Goal: Information Seeking & Learning: Learn about a topic

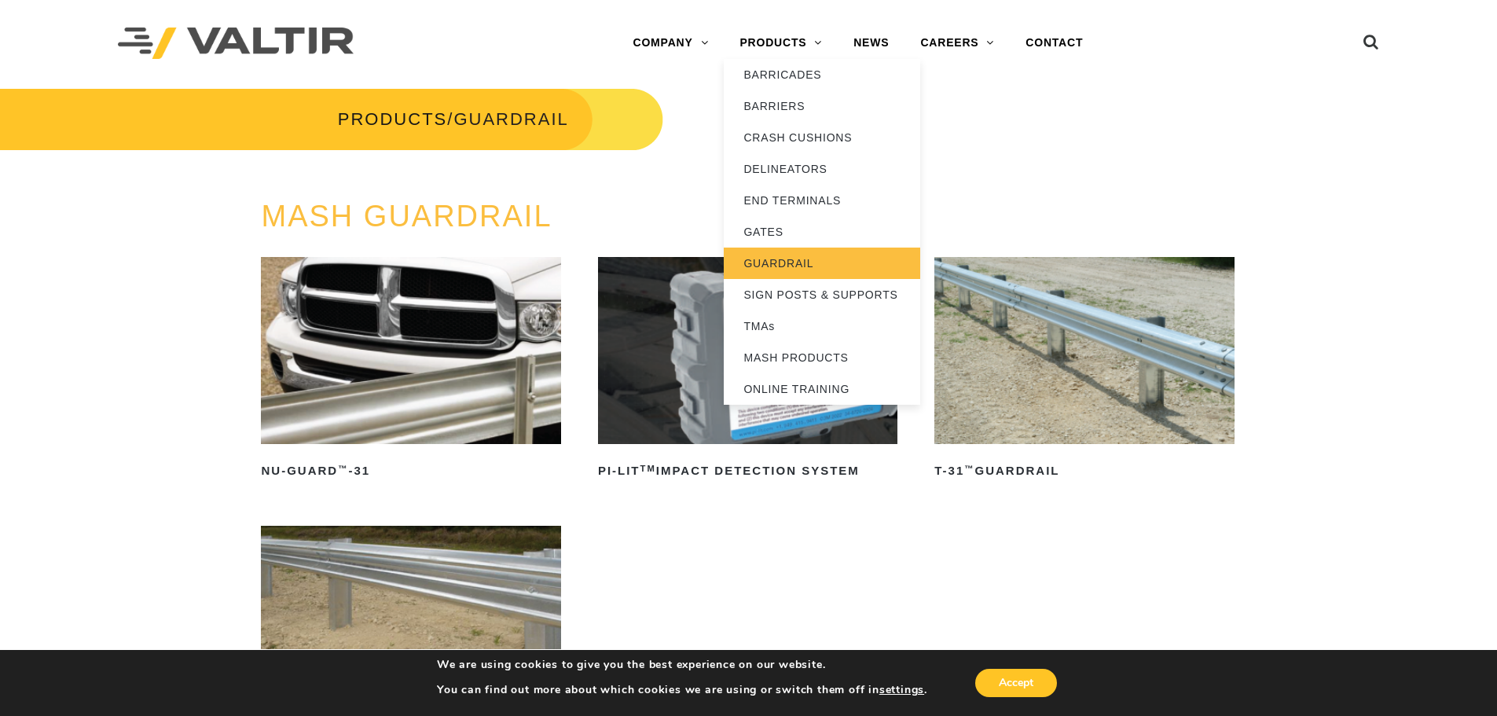
click at [787, 261] on link "GUARDRAIL" at bounding box center [822, 263] width 197 height 31
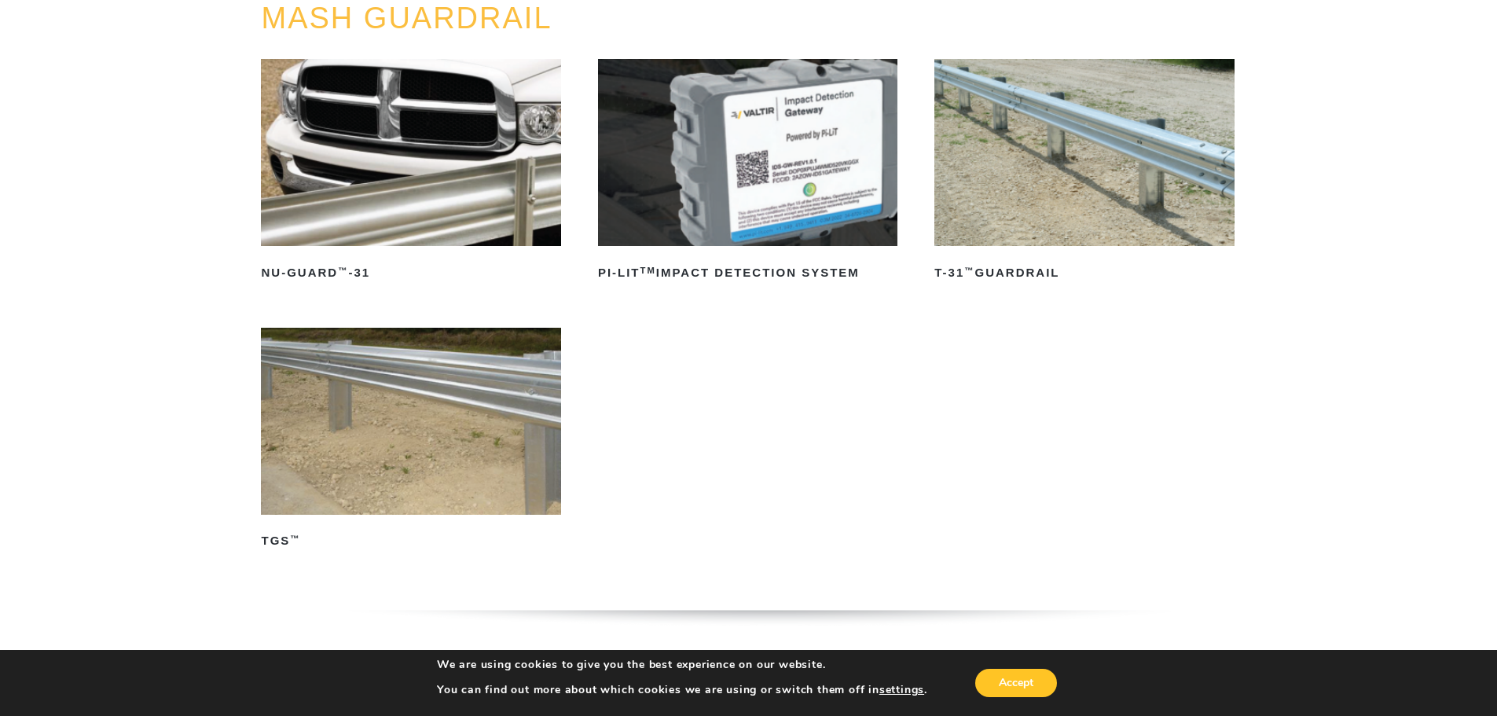
scroll to position [236, 0]
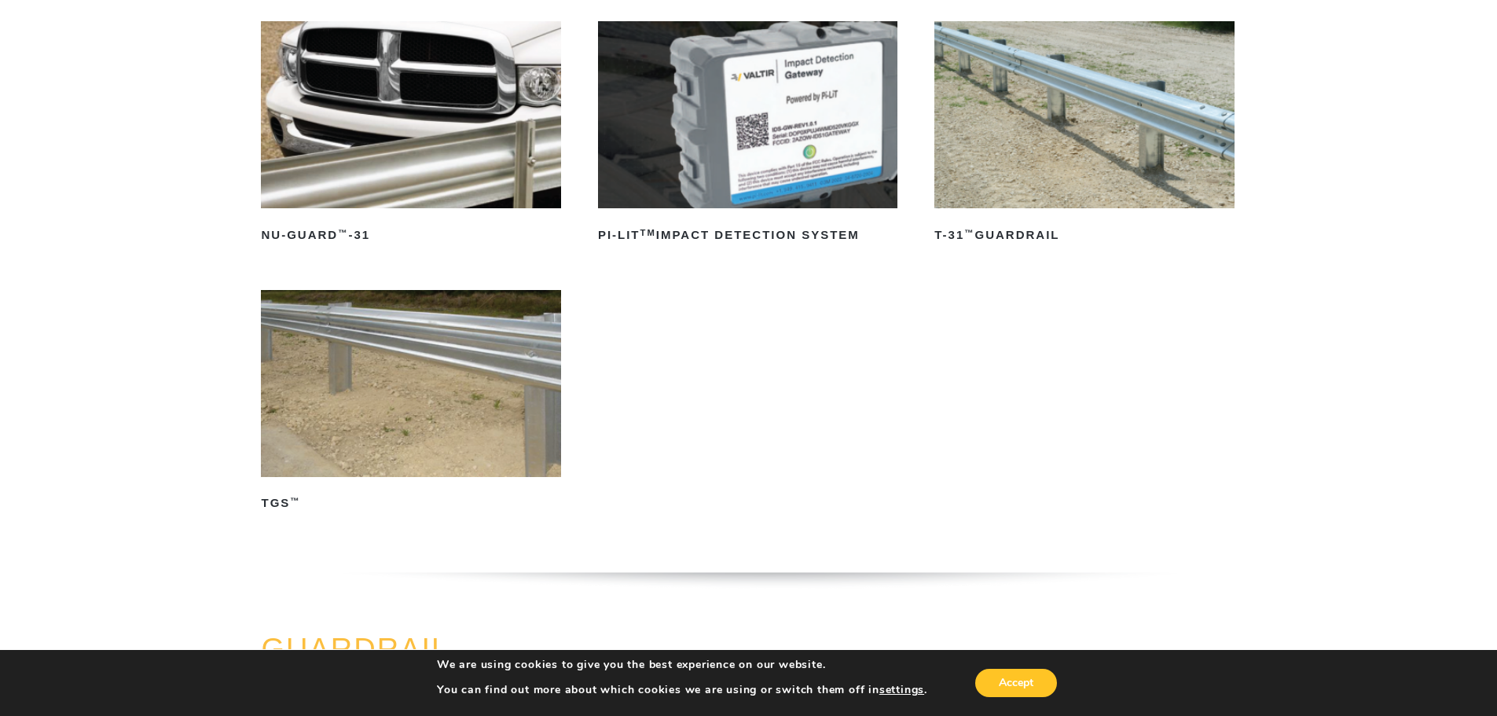
click at [384, 328] on img at bounding box center [410, 383] width 299 height 187
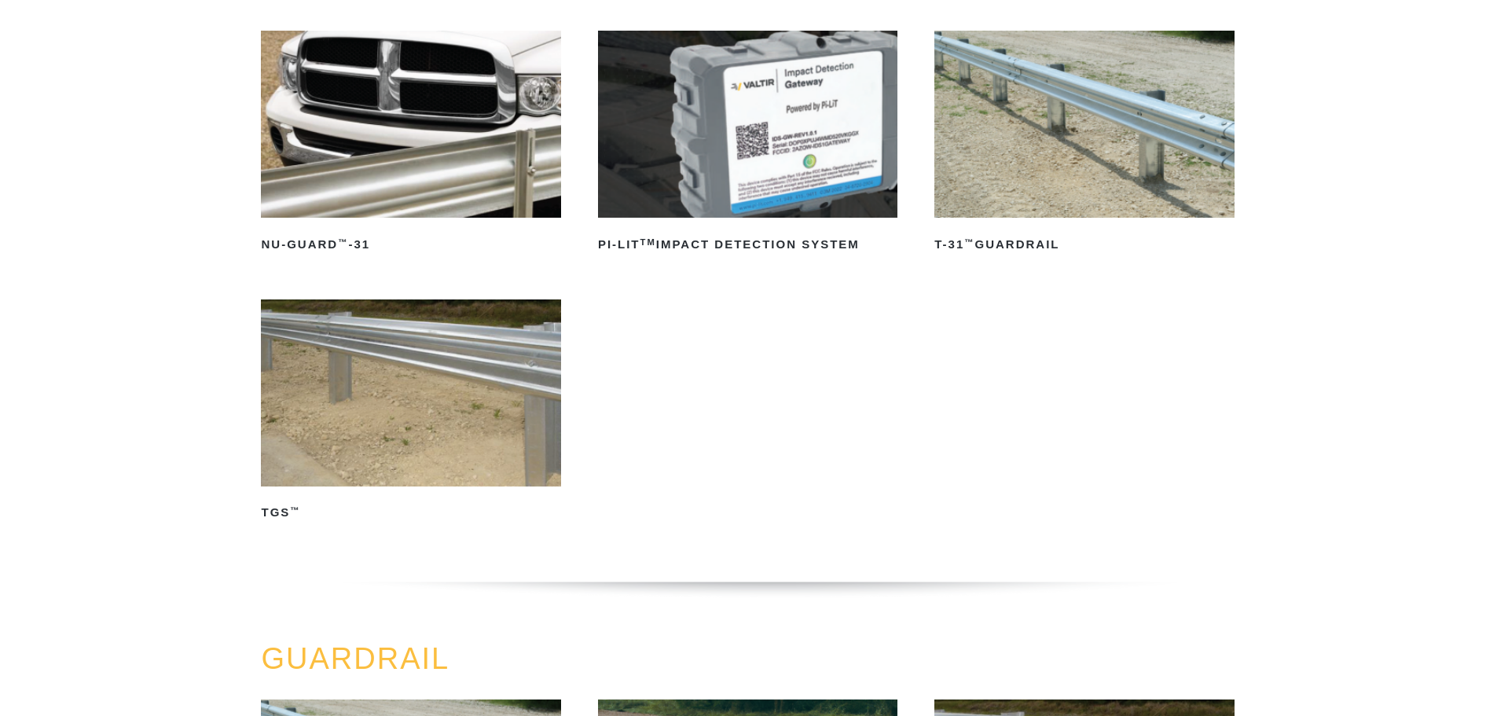
scroll to position [236, 0]
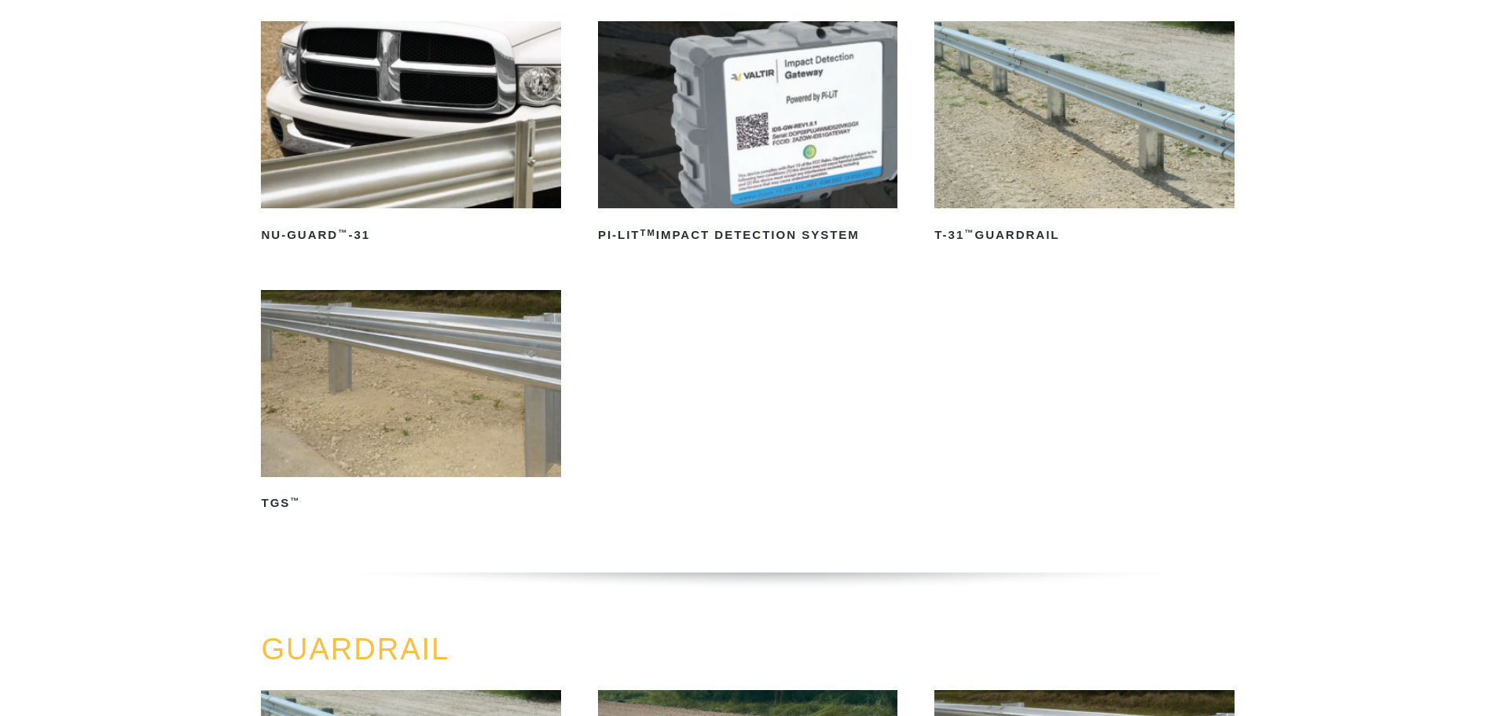
click at [1051, 126] on img at bounding box center [1084, 114] width 299 height 187
